Goal: Information Seeking & Learning: Understand process/instructions

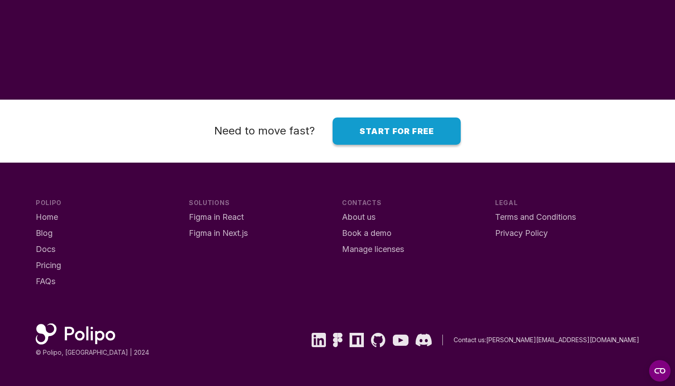
scroll to position [7120, 0]
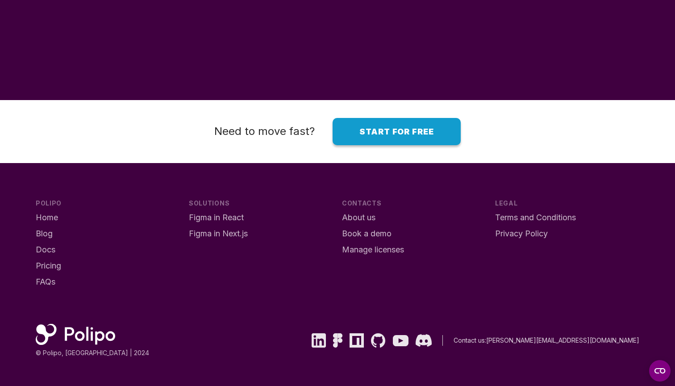
click at [50, 245] on span "Docs" at bounding box center [46, 249] width 20 height 9
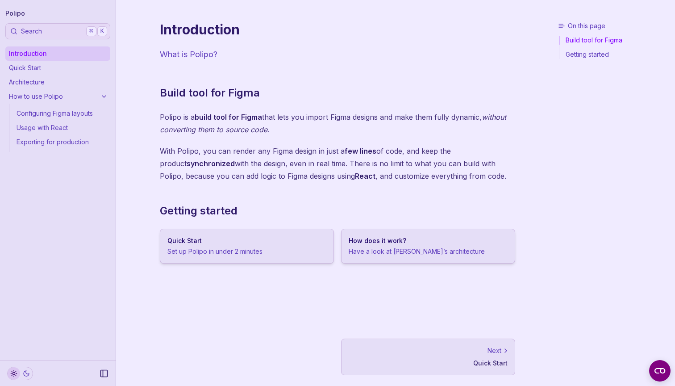
click at [458, 360] on p "Quick Start" at bounding box center [428, 363] width 159 height 9
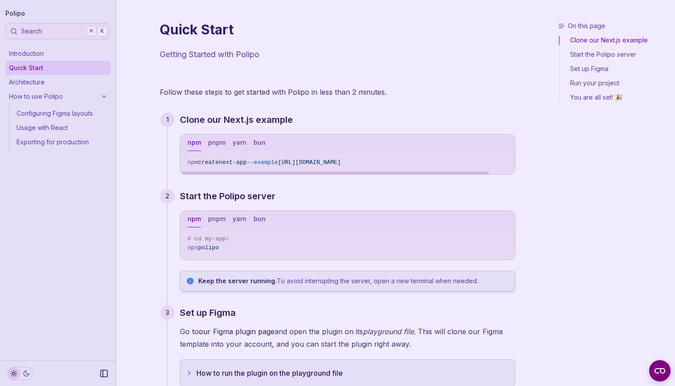
click at [206, 159] on span "create" at bounding box center [208, 162] width 21 height 7
click at [227, 159] on span "npm create next-app --example https://github.com/getpolipo/examples/tree/main/n…" at bounding box center [348, 162] width 320 height 9
click at [236, 245] on span "npx polipo" at bounding box center [348, 247] width 320 height 9
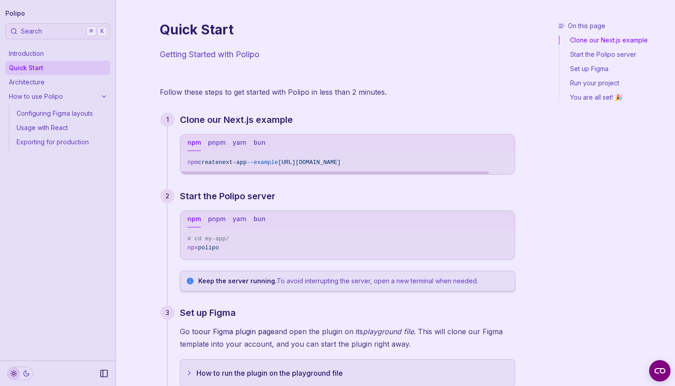
click at [219, 161] on span "create" at bounding box center [208, 162] width 21 height 7
click at [259, 155] on pre "npm create next-app --example https://github.com/getpolipo/examples/tree/main/n…" at bounding box center [347, 162] width 335 height 23
click at [240, 136] on button "yarn" at bounding box center [240, 142] width 14 height 17
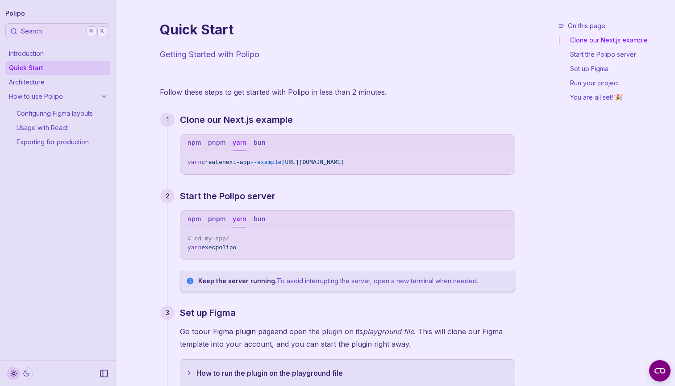
click at [206, 136] on div "npm pnpm yarn bun" at bounding box center [347, 142] width 335 height 17
click at [214, 142] on button "pnpm" at bounding box center [216, 142] width 17 height 17
click at [195, 142] on button "npm" at bounding box center [194, 142] width 13 height 17
click at [214, 139] on button "pnpm" at bounding box center [216, 142] width 17 height 17
click at [231, 137] on div "npm pnpm yarn bun" at bounding box center [347, 142] width 335 height 17
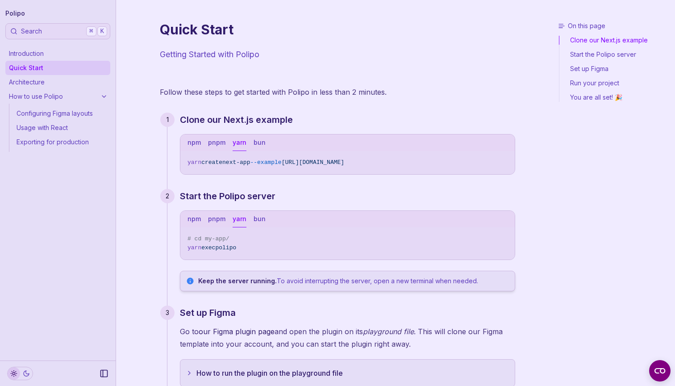
click at [237, 141] on button "yarn" at bounding box center [240, 142] width 14 height 17
click at [213, 143] on button "pnpm" at bounding box center [216, 142] width 17 height 17
click at [256, 142] on button "bun" at bounding box center [260, 142] width 12 height 17
click at [244, 146] on button "yarn" at bounding box center [240, 142] width 14 height 17
click at [222, 149] on button "pnpm" at bounding box center [216, 142] width 17 height 17
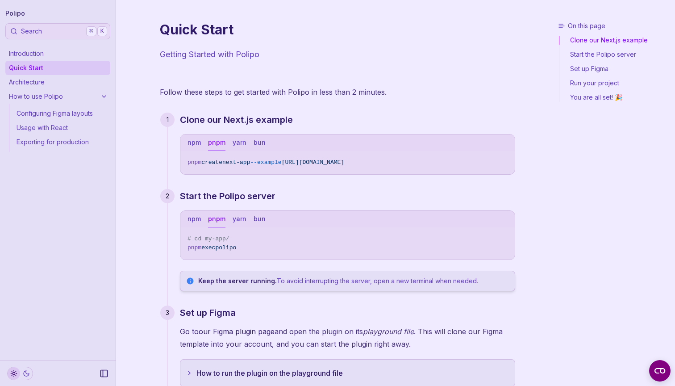
click at [233, 144] on button "yarn" at bounding box center [240, 142] width 14 height 17
click at [196, 144] on button "npm" at bounding box center [194, 142] width 13 height 17
click at [215, 138] on button "pnpm" at bounding box center [216, 142] width 17 height 17
click at [191, 138] on button "npm" at bounding box center [194, 142] width 13 height 17
click at [215, 164] on span "create" at bounding box center [208, 162] width 21 height 7
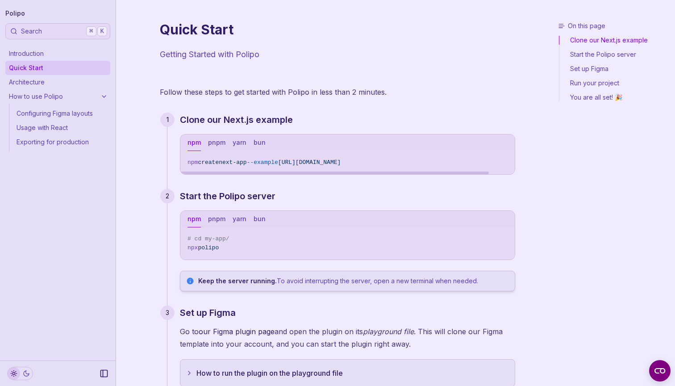
click at [215, 164] on span "create" at bounding box center [208, 162] width 21 height 7
click at [338, 159] on span "https://github.com/getpolipo/examples/tree/main/nextjs/blog-starter" at bounding box center [309, 162] width 63 height 7
click at [502, 159] on icon "Copy Text" at bounding box center [505, 161] width 6 height 6
click at [505, 159] on icon "Copy Text" at bounding box center [505, 161] width 6 height 6
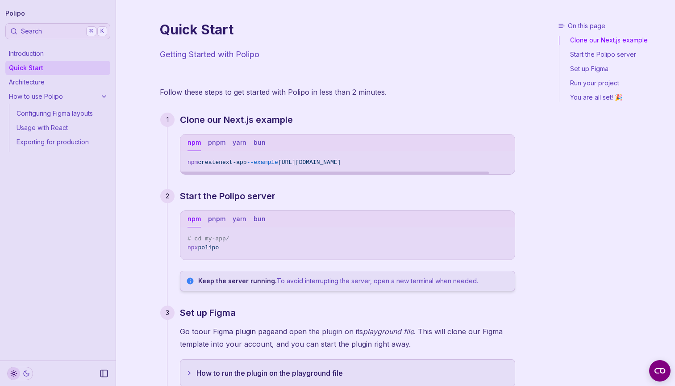
click at [263, 98] on div "Follow these steps to get started with Polipo in less than 2 minutes. Clone our…" at bounding box center [338, 352] width 356 height 533
click at [318, 169] on pre "npm create next-app --example https://github.com/getpolipo/examples/tree/main/n…" at bounding box center [347, 162] width 335 height 23
click at [325, 166] on span "npm create next-app --example https://github.com/getpolipo/examples/tree/main/n…" at bounding box center [348, 162] width 320 height 9
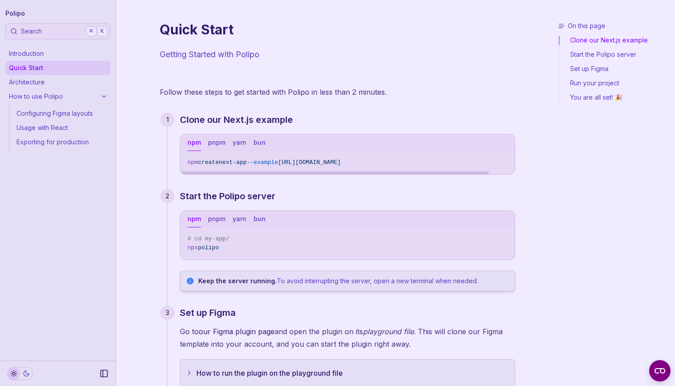
click at [325, 166] on span "npm create next-app --example https://github.com/getpolipo/examples/tree/main/n…" at bounding box center [348, 162] width 320 height 9
click at [319, 166] on span "npm create next-app --example https://github.com/getpolipo/examples/tree/main/n…" at bounding box center [348, 162] width 320 height 9
